Goal: Information Seeking & Learning: Find specific fact

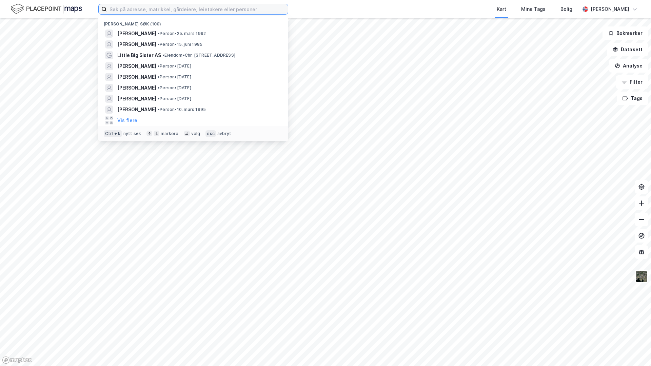
click at [115, 10] on input at bounding box center [197, 9] width 181 height 10
paste input "[PERSON_NAME]"
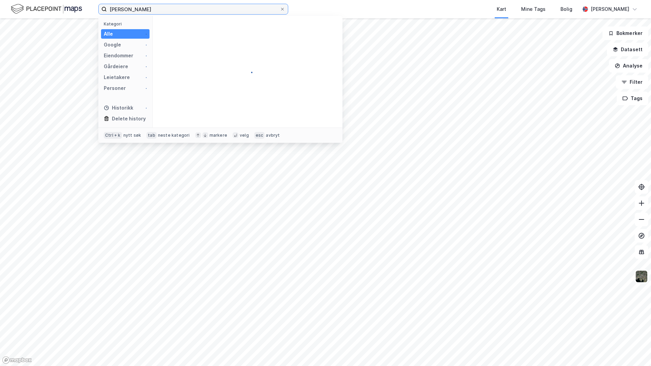
type input "[PERSON_NAME]"
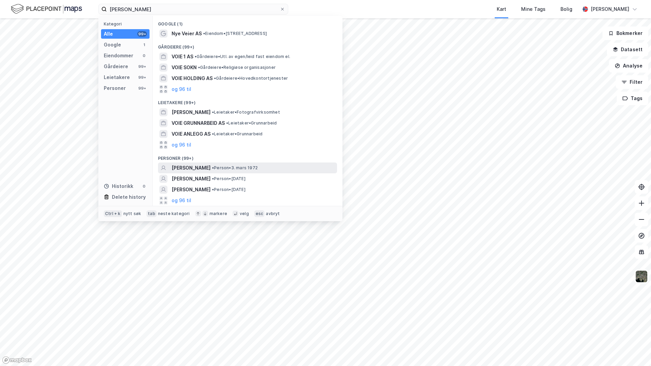
click at [200, 168] on span "[PERSON_NAME]" at bounding box center [191, 168] width 39 height 8
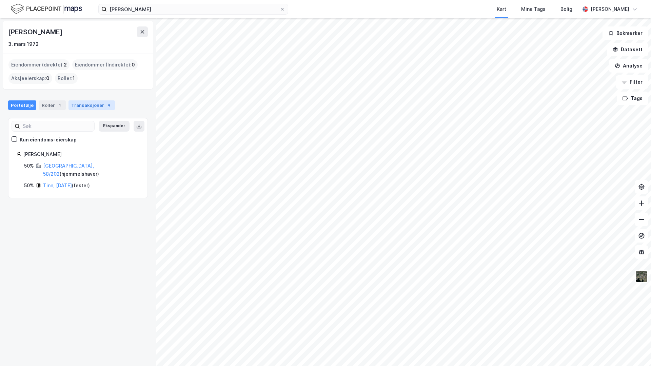
click at [80, 104] on div "Transaksjoner 4" at bounding box center [92, 104] width 46 height 9
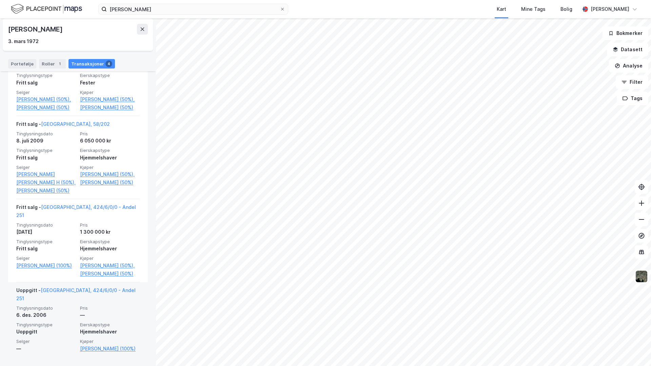
scroll to position [192, 0]
